Goal: Task Accomplishment & Management: Manage account settings

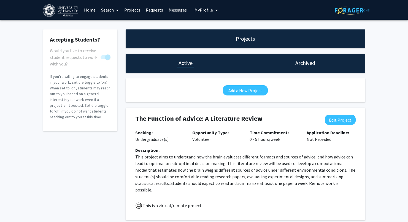
click at [93, 10] on link "Home" at bounding box center [89, 9] width 17 height 19
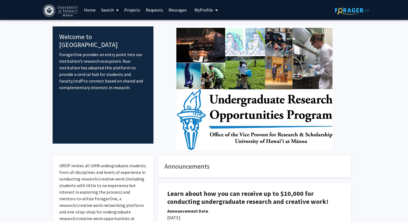
click at [110, 12] on link "Search" at bounding box center [109, 9] width 23 height 19
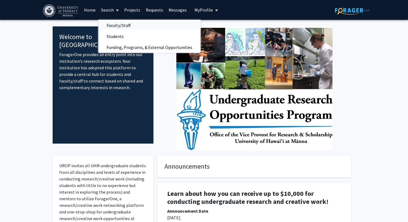
click at [114, 27] on span "Faculty/Staff" at bounding box center [118, 25] width 41 height 11
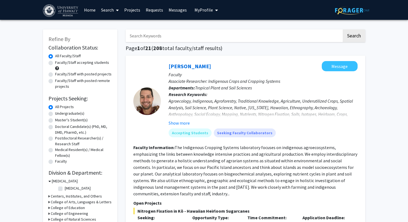
click at [138, 9] on link "Projects" at bounding box center [132, 9] width 21 height 19
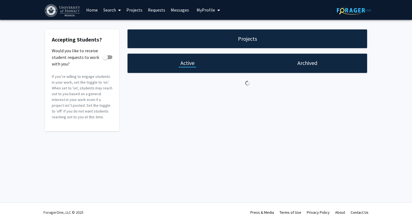
checkbox input "true"
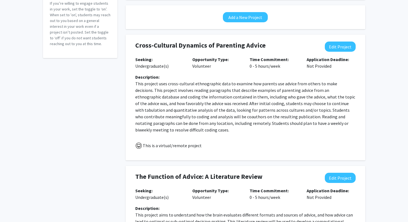
scroll to position [71, 0]
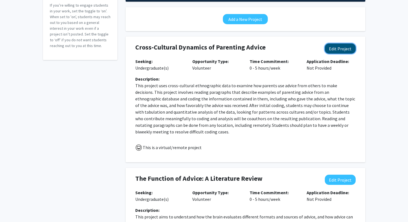
click at [342, 50] on button "Edit Project" at bounding box center [340, 49] width 31 height 10
select select "0 - 5"
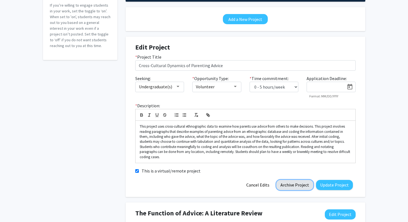
click at [297, 180] on button "Archive Project" at bounding box center [294, 185] width 37 height 10
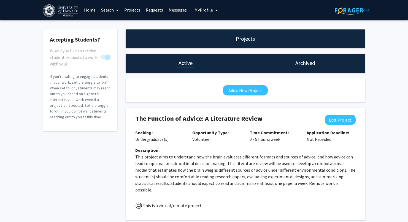
click at [313, 63] on h1 "Archived" at bounding box center [305, 63] width 20 height 8
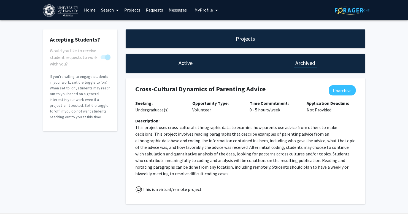
click at [187, 63] on h1 "Active" at bounding box center [186, 63] width 14 height 8
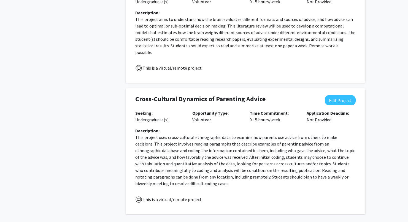
scroll to position [152, 0]
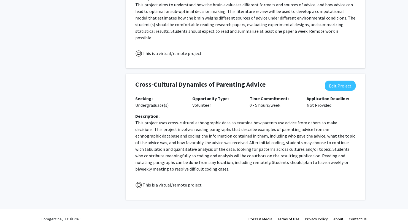
click at [386, 107] on div "Accepting Students? Would you like to receive student requests to work with you…" at bounding box center [204, 39] width 408 height 345
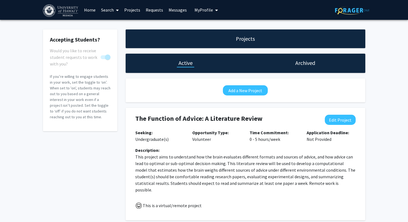
scroll to position [0, 0]
click at [135, 10] on link "Projects" at bounding box center [132, 9] width 21 height 19
click at [100, 9] on link "Search" at bounding box center [109, 9] width 23 height 19
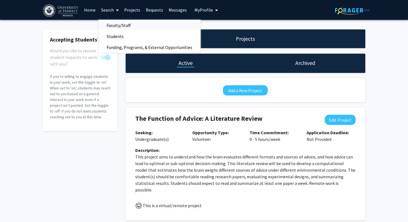
click at [117, 27] on span "Faculty/Staff" at bounding box center [118, 25] width 41 height 11
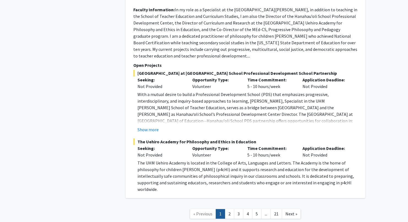
scroll to position [3358, 0]
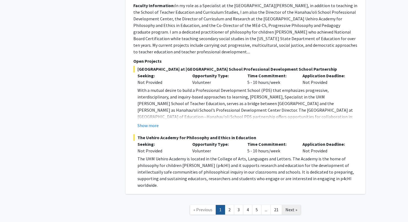
click at [292, 207] on span "Next »" at bounding box center [292, 210] width 12 height 6
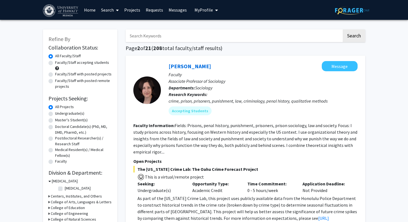
click at [204, 9] on span "My Profile" at bounding box center [204, 10] width 18 height 6
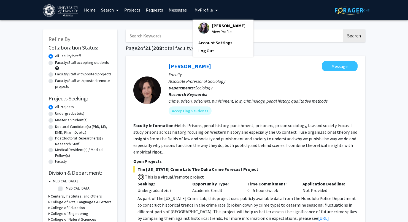
click at [216, 31] on span "View Profile" at bounding box center [228, 32] width 33 height 6
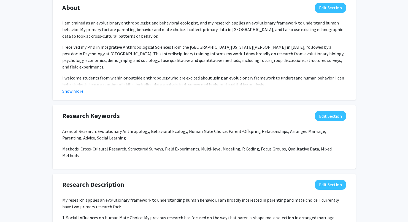
scroll to position [248, 0]
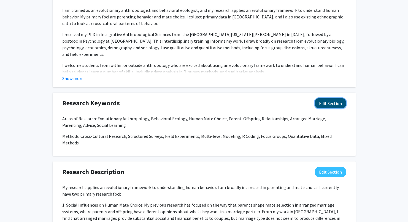
click at [331, 104] on button "Edit Section" at bounding box center [330, 103] width 31 height 10
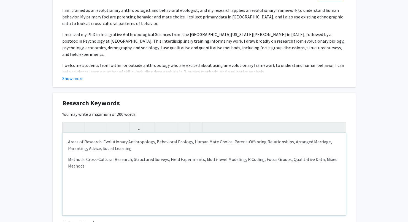
click at [121, 152] on div "Areas of Research: Evolutionary Anthropology, Behavioral Ecology, Human Mate Ch…" at bounding box center [204, 174] width 283 height 83
drag, startPoint x: 103, startPoint y: 142, endPoint x: 57, endPoint y: 143, distance: 45.5
click at [57, 143] on div "Research Keywords Edit Section You may write a maximum of 200 words: Areas of R…" at bounding box center [204, 170] width 303 height 155
click at [133, 150] on p "Evolutionary Anthropology, Behavioral Ecology, Human Mate Choice, Parent-Offspr…" at bounding box center [204, 145] width 272 height 13
click at [160, 141] on p "Evolutionary Anthropology, Behavioral Ecology, Human Mate Choice, Parent-Offspr…" at bounding box center [204, 145] width 272 height 13
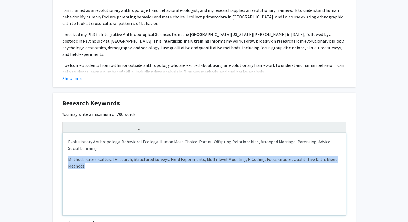
drag, startPoint x: 85, startPoint y: 167, endPoint x: 59, endPoint y: 158, distance: 27.8
click at [59, 158] on div "Research Keywords Edit Section You may write a maximum of 200 words: <p>Evoluti…" at bounding box center [204, 170] width 303 height 155
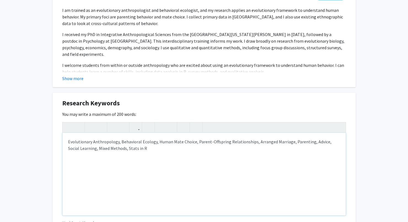
type textarea "<p>Evolutionary Anthropology, Behavioral Ecology, Human Mate Choice, Parent-Off…"
click at [371, 143] on div "[PERSON_NAME] Edit Section See Public View help Title: Assistant Professor Depa…" at bounding box center [204, 147] width 408 height 751
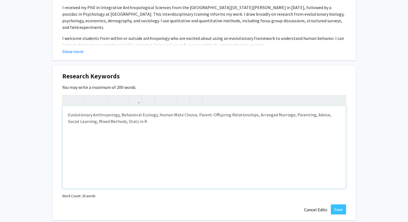
scroll to position [314, 0]
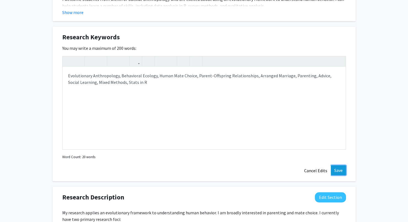
click at [334, 170] on button "Save" at bounding box center [338, 171] width 15 height 10
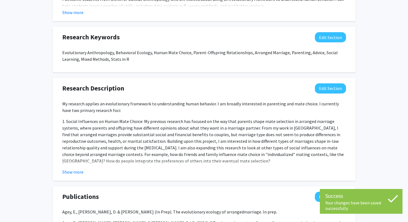
click at [400, 121] on div "[PERSON_NAME] Edit Section See Public View help Title: Assistant Professor Depa…" at bounding box center [204, 27] width 408 height 642
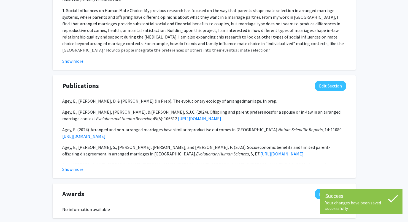
scroll to position [0, 0]
